Goal: Task Accomplishment & Management: Manage account settings

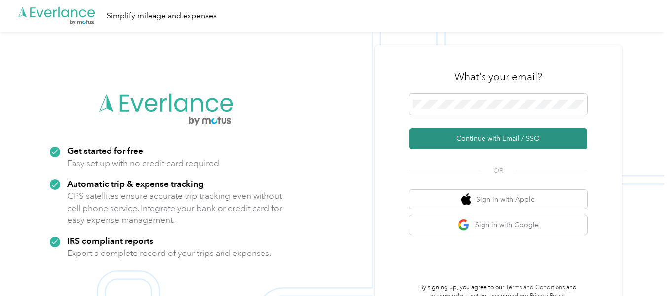
click at [494, 138] on button "Continue with Email / SSO" at bounding box center [499, 138] width 178 height 21
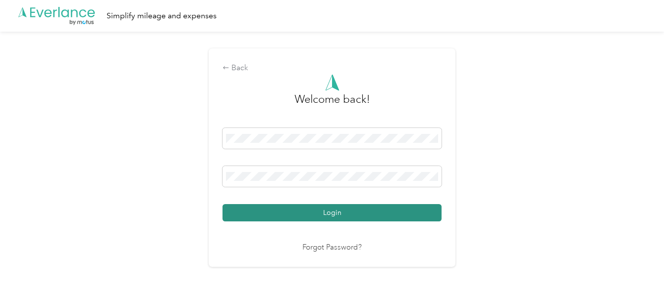
click at [338, 217] on button "Login" at bounding box center [332, 212] width 219 height 17
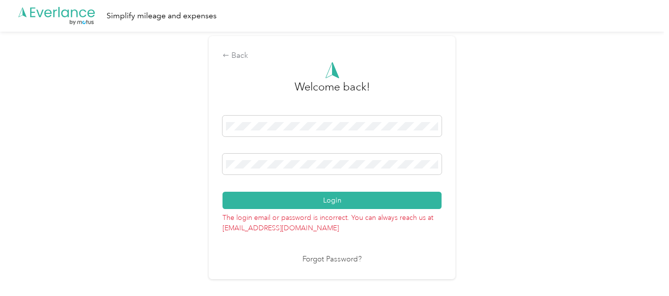
click at [333, 260] on link "Forgot Password?" at bounding box center [331, 259] width 59 height 11
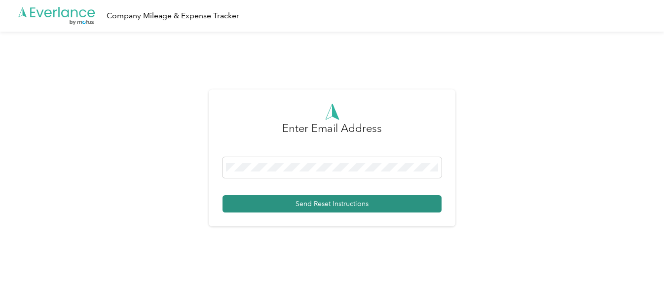
click at [350, 203] on button "Send Reset Instructions" at bounding box center [332, 203] width 219 height 17
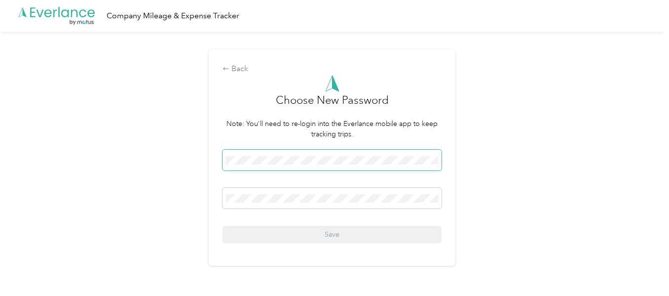
click at [325, 157] on span at bounding box center [332, 160] width 219 height 21
drag, startPoint x: 333, startPoint y: 165, endPoint x: 222, endPoint y: 153, distance: 111.1
click at [222, 153] on div "Back Choose New Password Note: You'll need to re-login into the Everlance mobil…" at bounding box center [332, 157] width 247 height 216
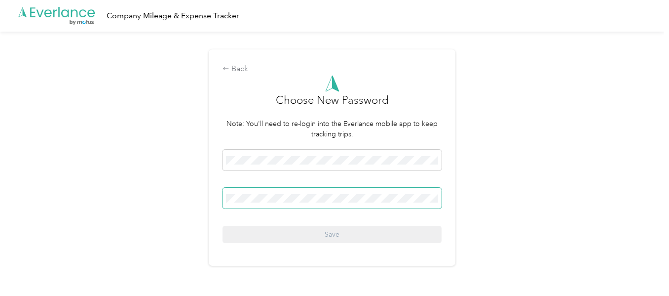
click at [237, 203] on span at bounding box center [332, 197] width 219 height 21
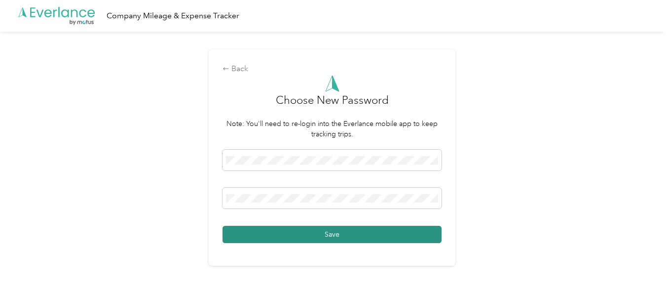
click at [302, 233] on button "Save" at bounding box center [332, 233] width 219 height 17
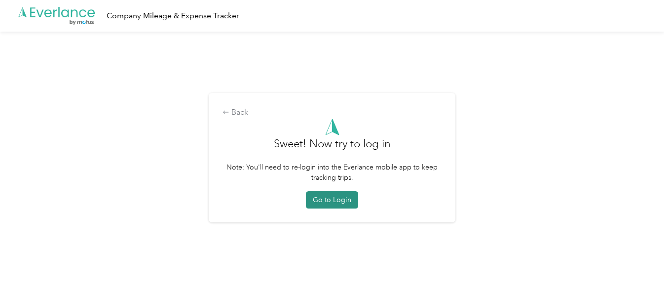
click at [337, 195] on button "Go to Login" at bounding box center [332, 199] width 52 height 17
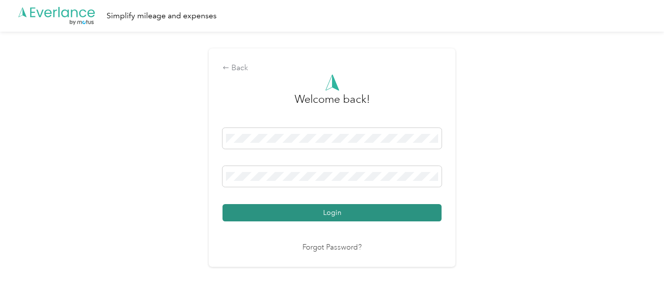
click at [344, 208] on button "Login" at bounding box center [332, 212] width 219 height 17
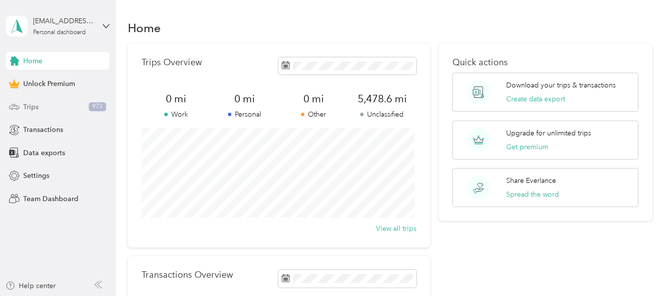
click at [25, 104] on span "Trips" at bounding box center [30, 107] width 15 height 10
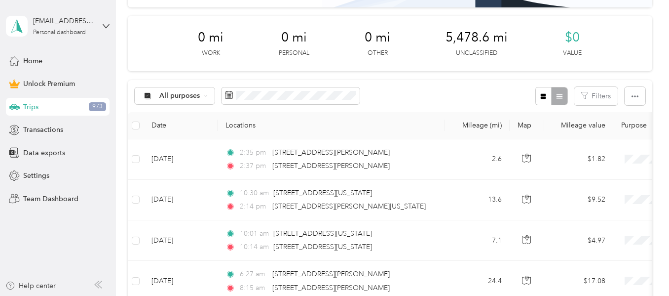
scroll to position [119, 0]
click at [528, 160] on icon "button" at bounding box center [526, 157] width 9 height 9
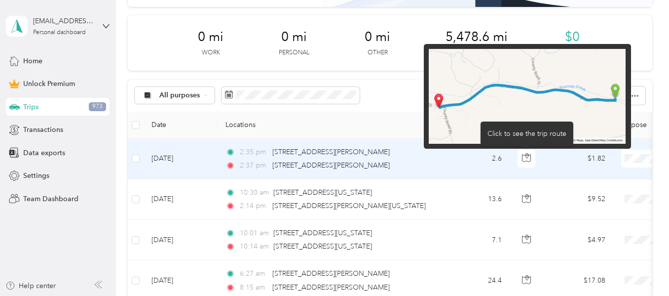
click at [520, 126] on div "Click to see the trip route" at bounding box center [527, 133] width 93 height 24
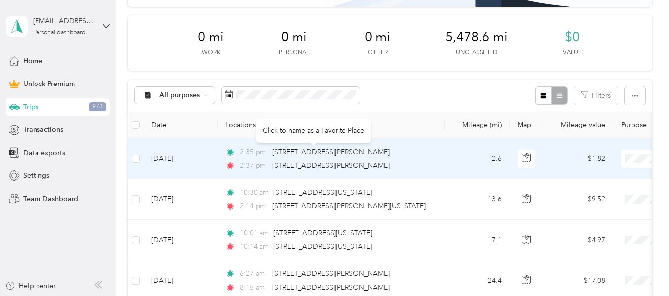
click at [286, 149] on span "[STREET_ADDRESS][PERSON_NAME]" at bounding box center [330, 152] width 117 height 8
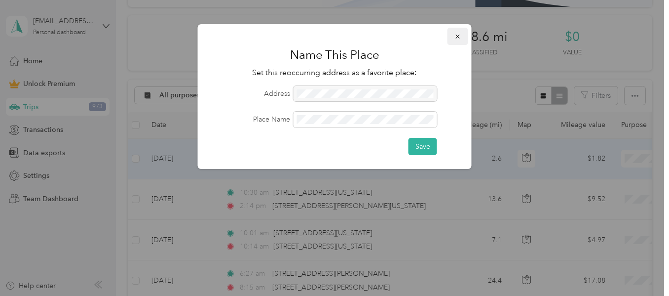
click at [456, 38] on icon "button" at bounding box center [457, 37] width 4 height 4
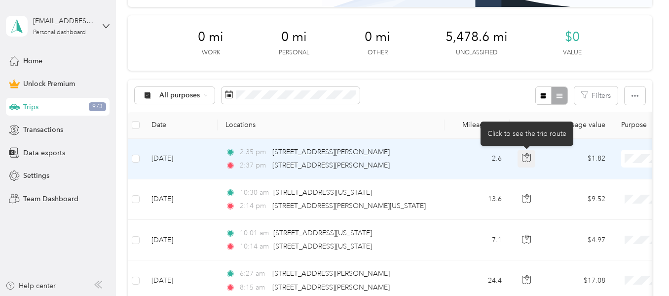
click at [527, 155] on icon "button" at bounding box center [526, 157] width 9 height 9
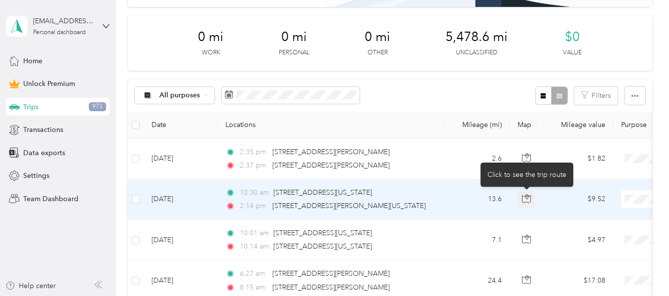
click at [526, 201] on icon "button" at bounding box center [526, 198] width 9 height 9
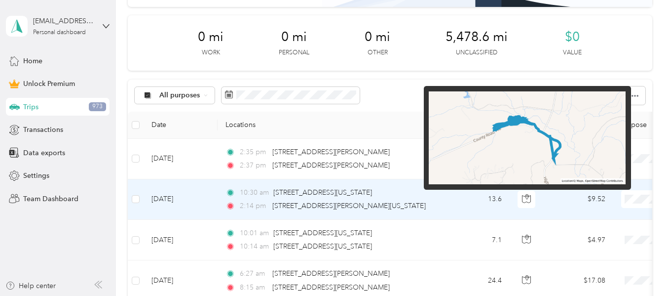
click at [559, 142] on img at bounding box center [527, 137] width 197 height 93
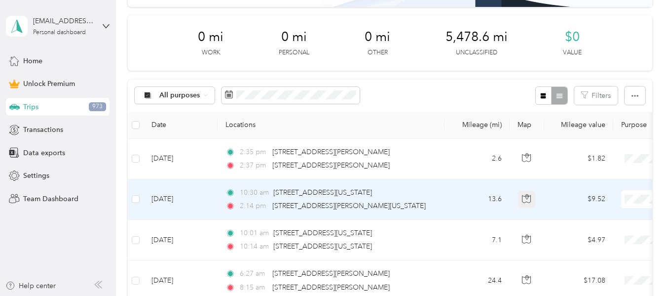
click at [523, 200] on icon "button" at bounding box center [526, 198] width 9 height 9
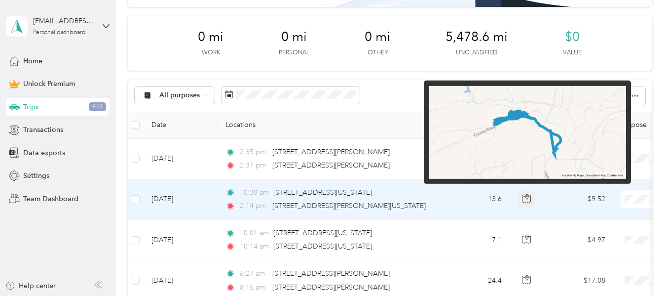
click at [523, 200] on icon "button" at bounding box center [526, 198] width 9 height 9
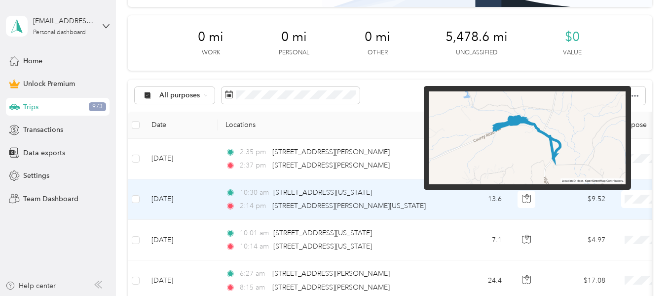
click at [475, 136] on img at bounding box center [527, 137] width 197 height 93
click at [475, 128] on img at bounding box center [527, 137] width 197 height 93
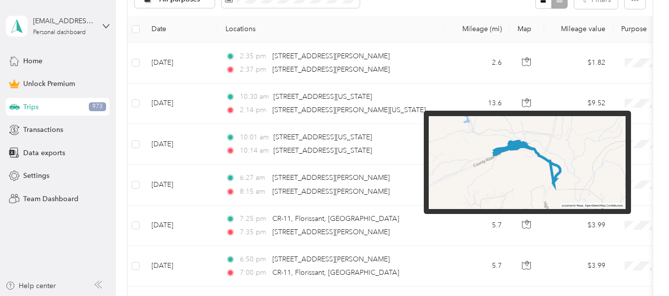
scroll to position [218, 0]
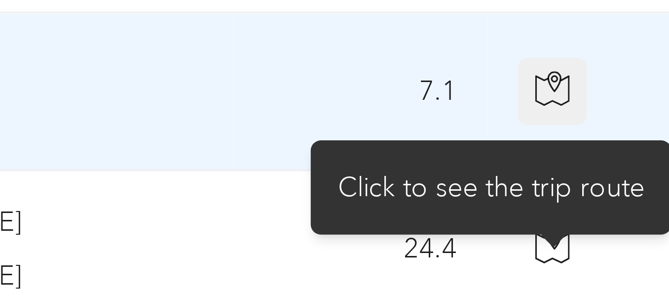
click at [523, 147] on button "button" at bounding box center [527, 142] width 18 height 18
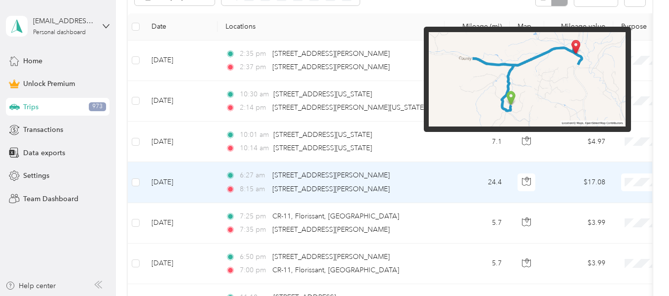
scroll to position [0, 0]
